Goal: Transaction & Acquisition: Purchase product/service

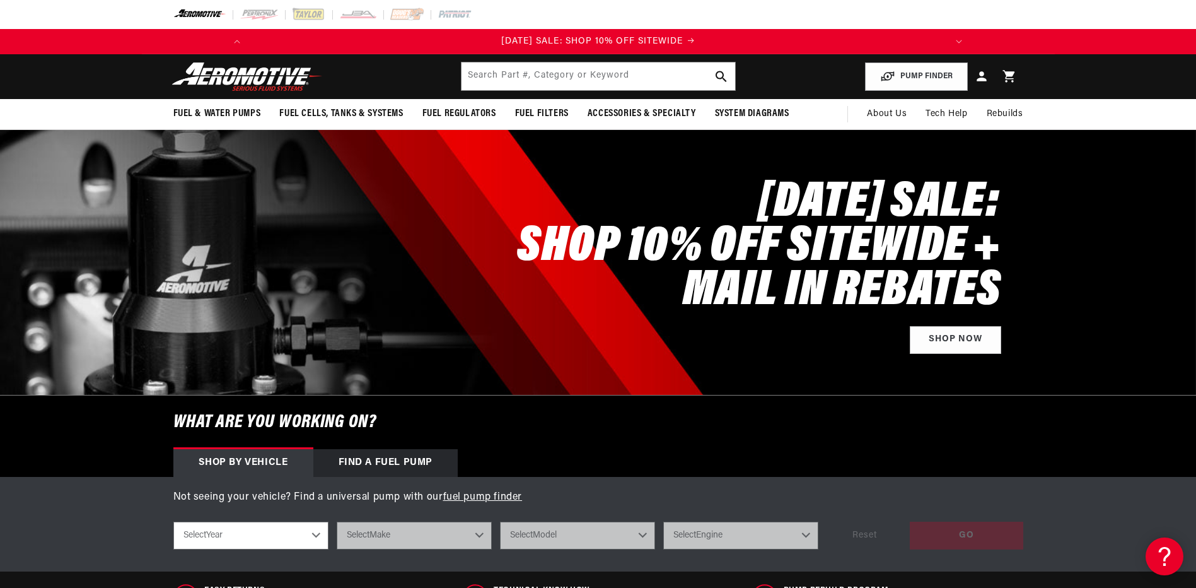
scroll to position [63, 0]
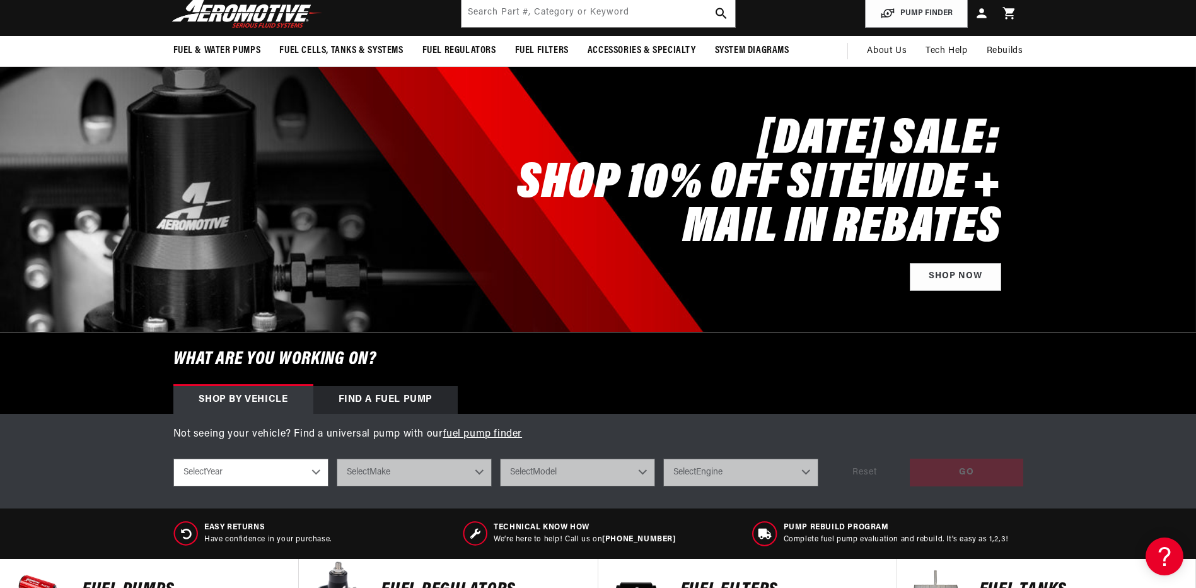
click at [288, 474] on select "Select Year [DATE] 2022 2021 2020 2019 2018 2017 2016 2015 2014 2013 2012 2011 …" at bounding box center [250, 472] width 155 height 28
select select "1965"
click at [173, 458] on select "Select Year [DATE] 2022 2021 2020 2019 2018 2017 2016 2015 2014 2013 2012 2011 …" at bounding box center [250, 472] width 155 height 28
select select "1965"
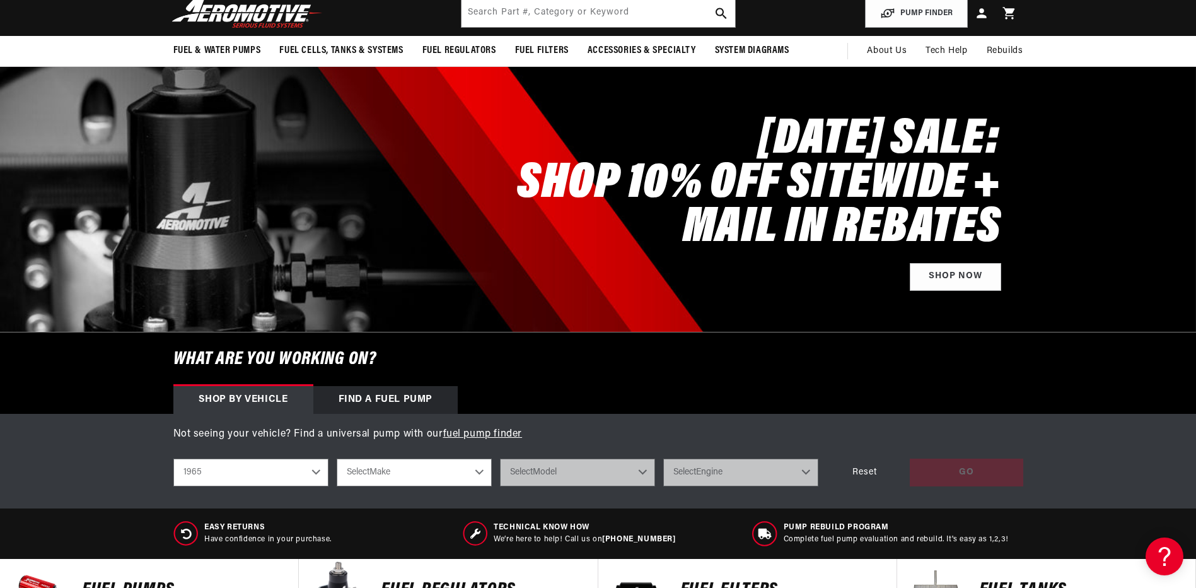
click at [409, 467] on select "Select Make Buick Chevrolet Dodge Ford Mercury Oldsmobile [GEOGRAPHIC_DATA]" at bounding box center [414, 472] width 155 height 28
select select "Ford"
click at [337, 458] on select "Select Make Buick Chevrolet Dodge Ford Mercury Oldsmobile [GEOGRAPHIC_DATA]" at bounding box center [414, 472] width 155 height 28
select select "Ford"
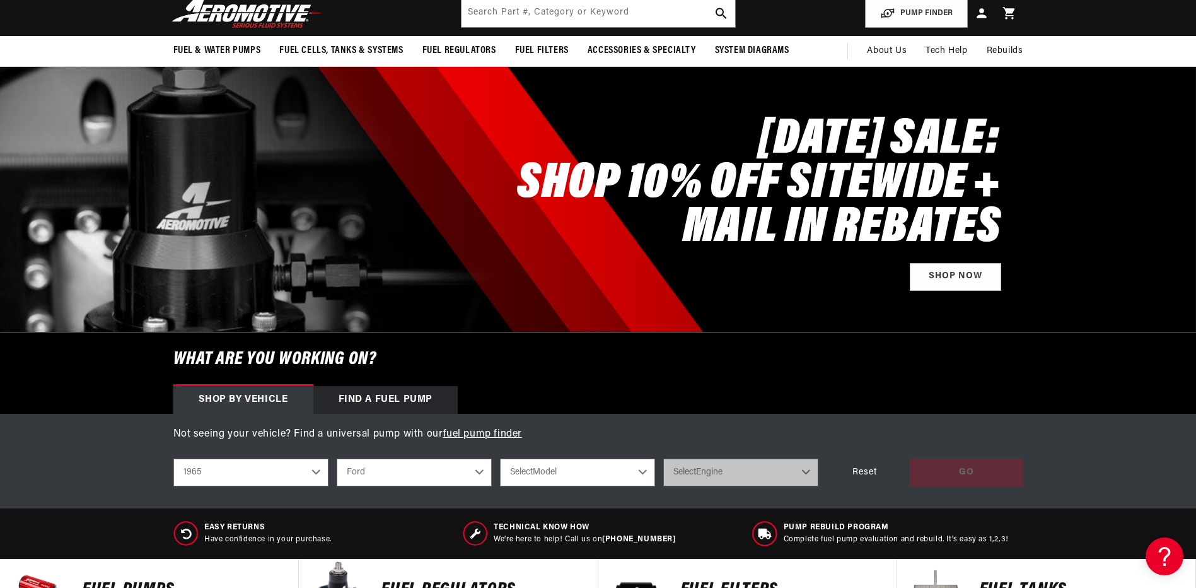
click at [585, 481] on select "Select Model Mustang" at bounding box center [577, 472] width 155 height 28
select select "Mustang"
click at [500, 458] on select "Select Model Mustang" at bounding box center [577, 472] width 155 height 28
select select "Mustang"
click at [707, 479] on select "Select Engine 2.8L 3.3L 4.3L 4.7L" at bounding box center [740, 472] width 155 height 28
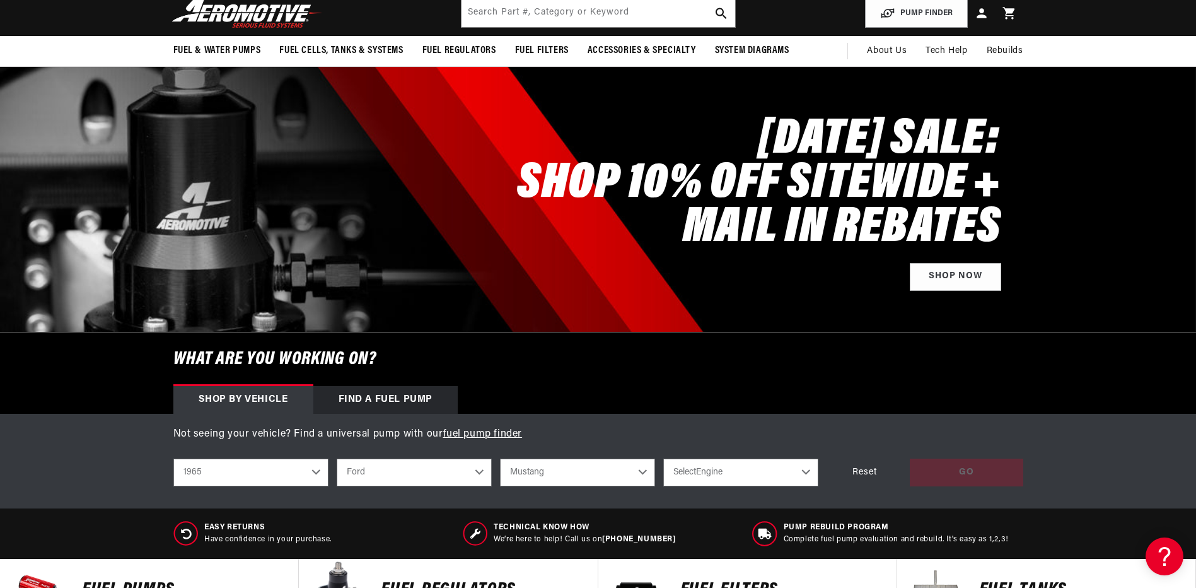
scroll to position [0, 0]
click at [848, 492] on div "shop by vehicle What are you working on? 2023 2022 2021 2020 2019 2018 2017 201…" at bounding box center [598, 472] width 850 height 47
click at [929, 467] on div "GO Reset" at bounding box center [925, 472] width 197 height 28
click at [787, 471] on select "Select Engine 2.8L 3.3L 4.3L 4.7L" at bounding box center [740, 472] width 155 height 28
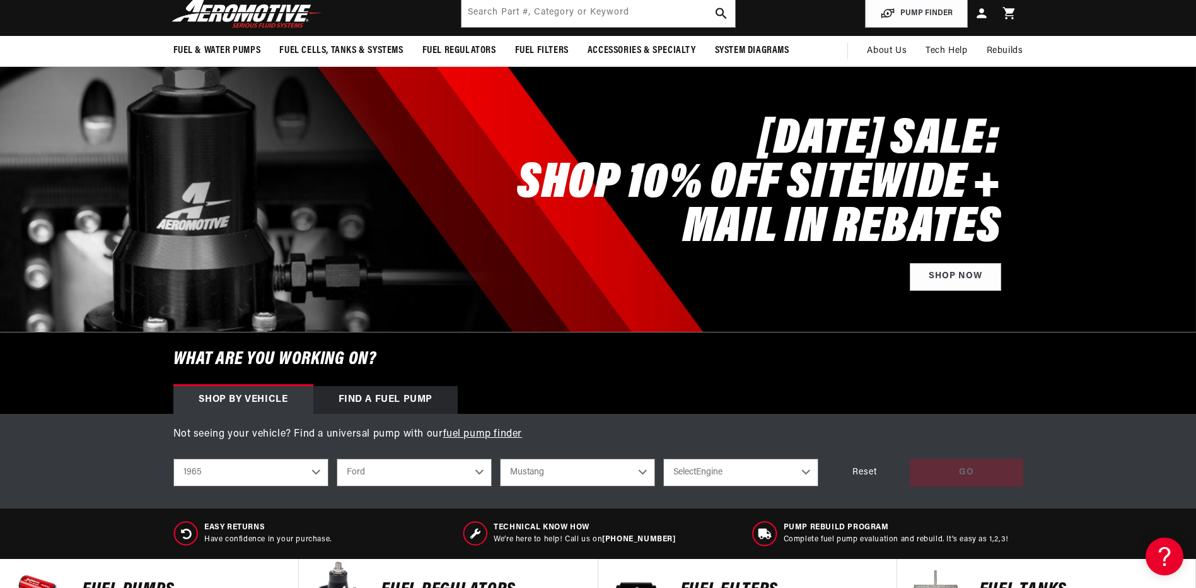
select select "4.7L"
click at [663, 458] on select "Select Engine 2.8L 3.3L 4.3L 4.7L" at bounding box center [740, 472] width 155 height 28
select select "4.7L"
click at [938, 461] on div "GO" at bounding box center [966, 472] width 113 height 28
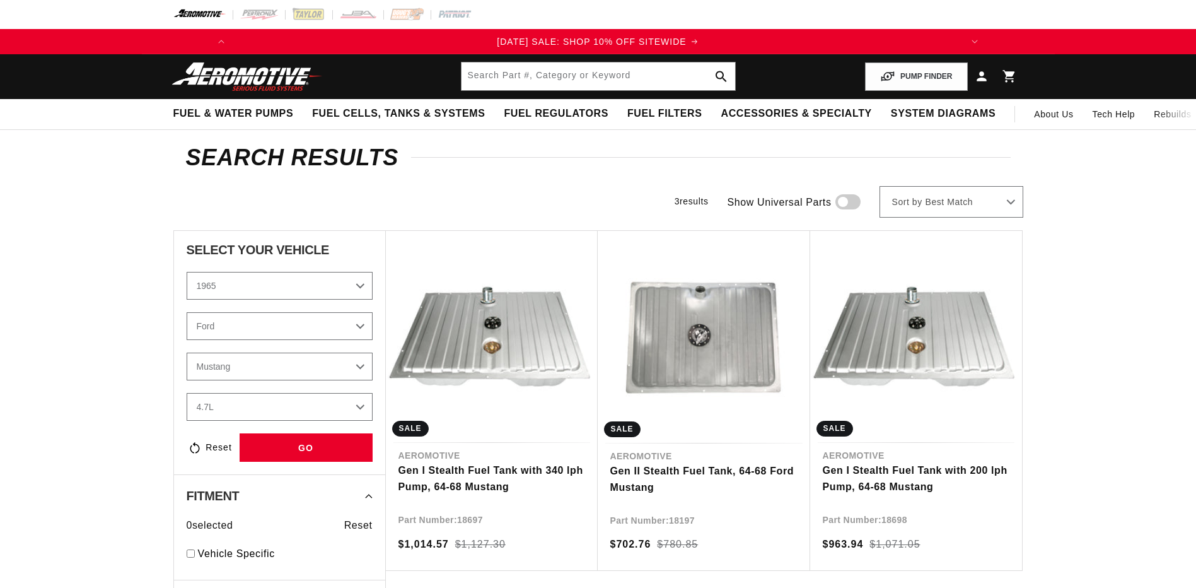
select select "1965"
select select "Ford"
select select "4.7L"
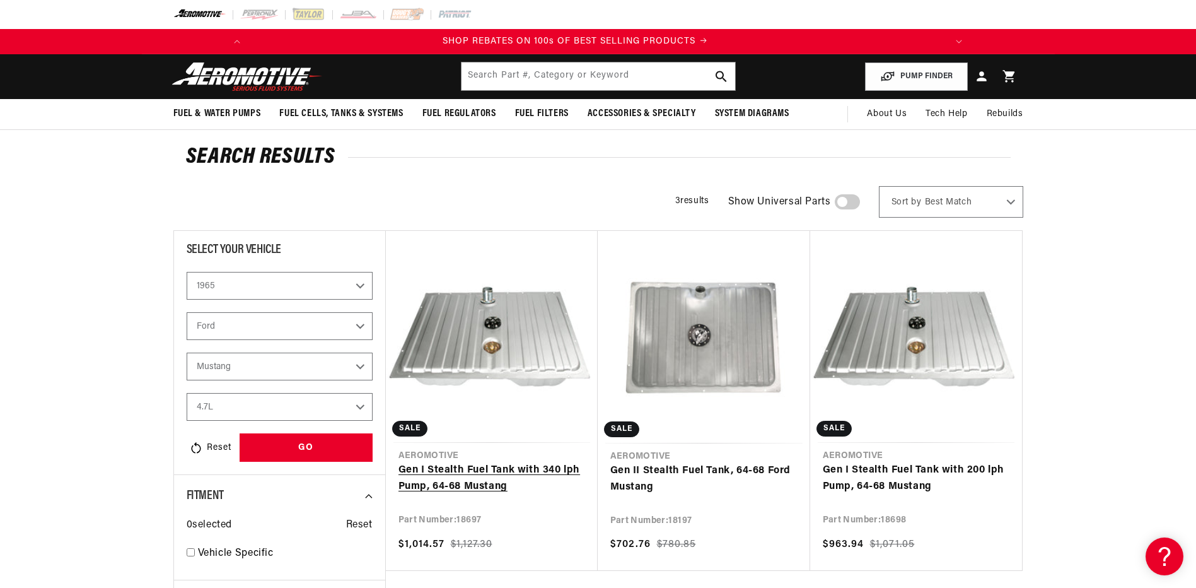
scroll to position [0, 1439]
click at [501, 462] on link "Gen I Stealth Fuel Tank with 340 lph Pump, 64-68 Mustang" at bounding box center [491, 478] width 187 height 32
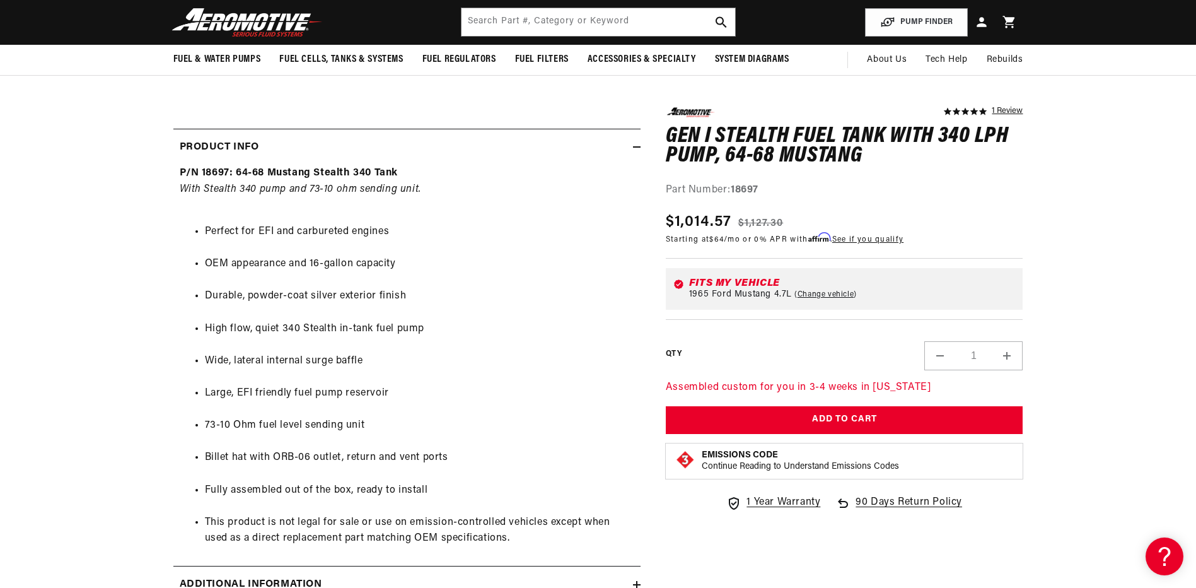
scroll to position [0, 1439]
drag, startPoint x: 732, startPoint y: 190, endPoint x: 771, endPoint y: 192, distance: 39.2
click at [771, 192] on div "Part Number: 18697" at bounding box center [845, 190] width 358 height 16
drag, startPoint x: 771, startPoint y: 192, endPoint x: 743, endPoint y: 190, distance: 27.9
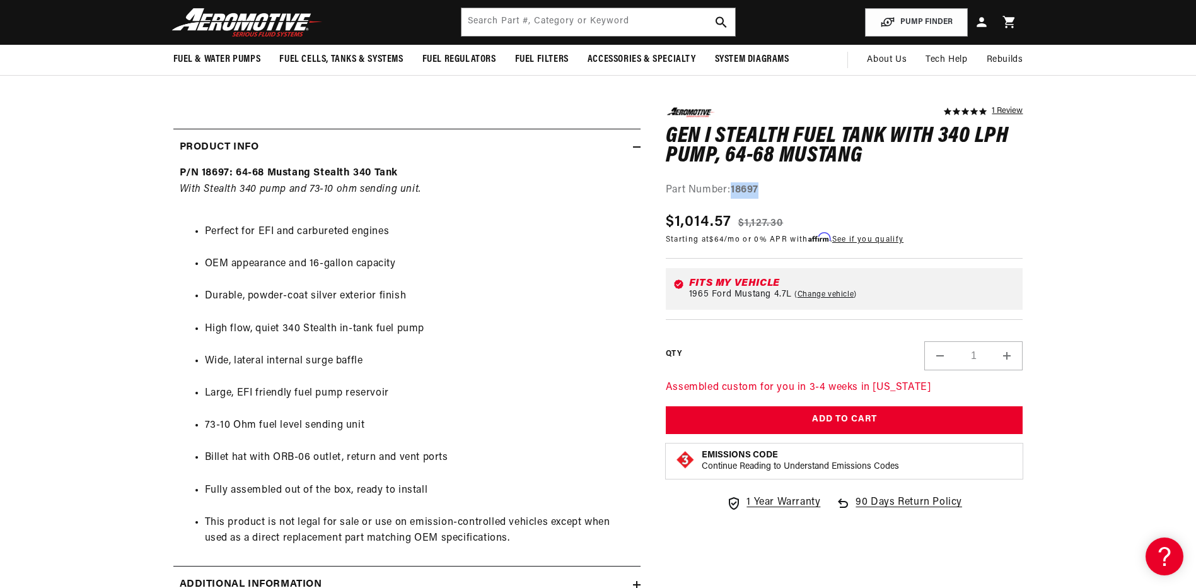
click at [800, 182] on div "Part Number: 18697" at bounding box center [845, 190] width 358 height 16
click at [523, 233] on li "Perfect for EFI and carbureted engines" at bounding box center [419, 232] width 429 height 16
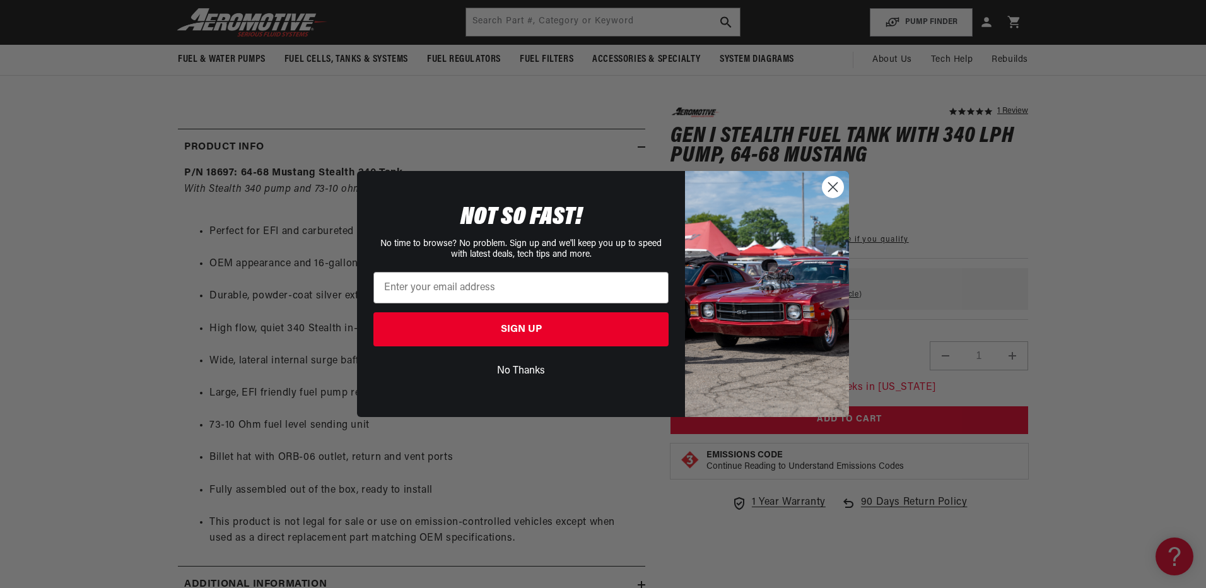
click at [834, 180] on circle "Close dialog" at bounding box center [832, 187] width 21 height 21
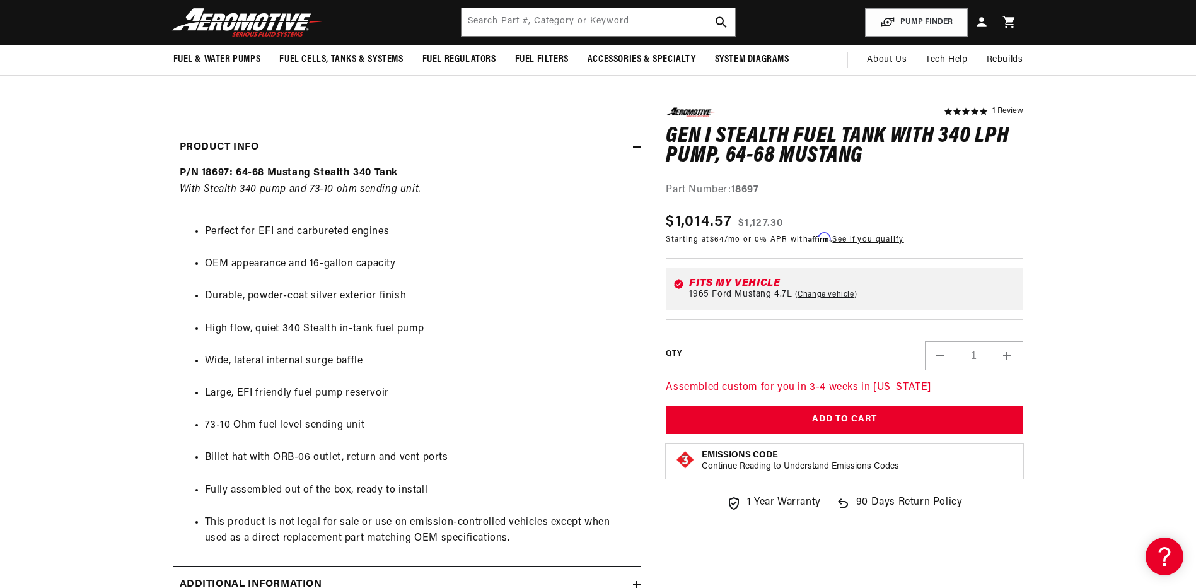
scroll to position [0, 719]
drag, startPoint x: 761, startPoint y: 188, endPoint x: 735, endPoint y: 189, distance: 26.5
click at [735, 189] on strong "18697" at bounding box center [745, 189] width 28 height 10
